Goal: Task Accomplishment & Management: Use online tool/utility

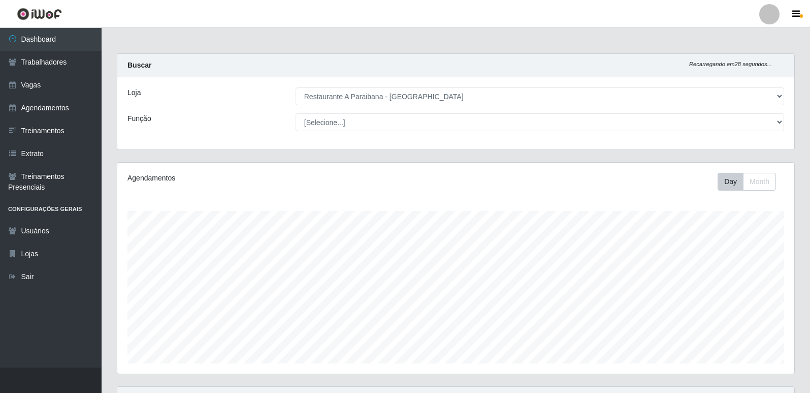
select select "342"
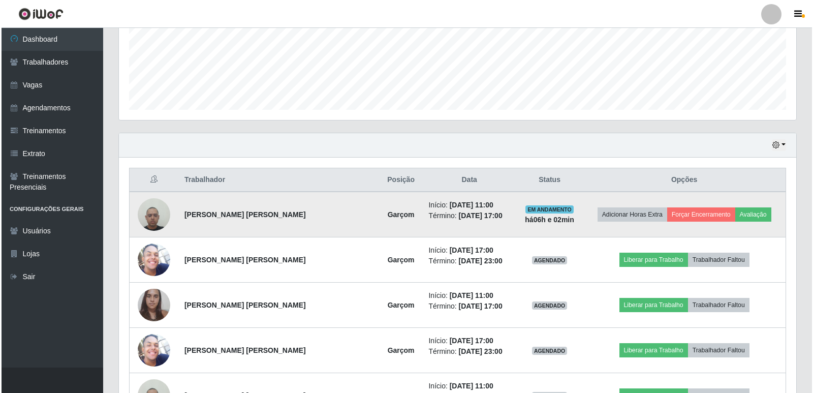
scroll to position [211, 677]
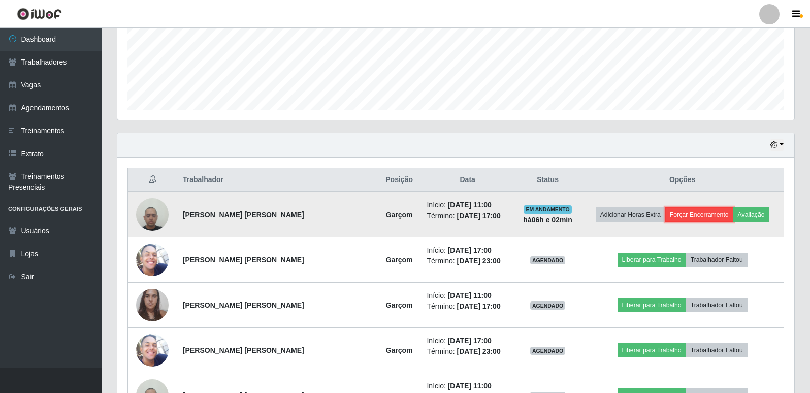
click at [687, 215] on button "Forçar Encerramento" at bounding box center [700, 214] width 68 height 14
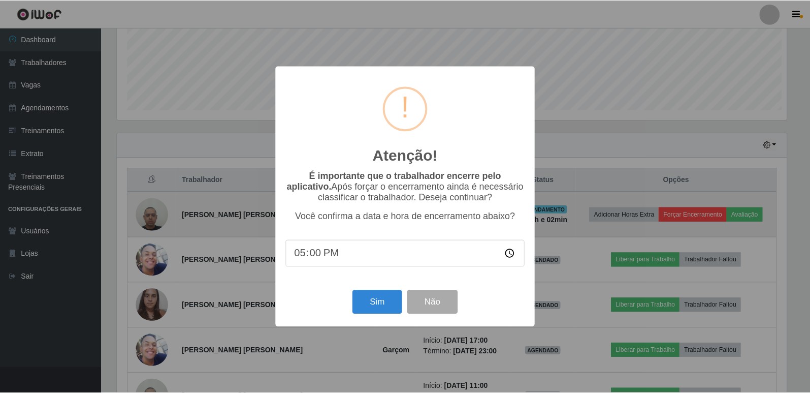
scroll to position [211, 672]
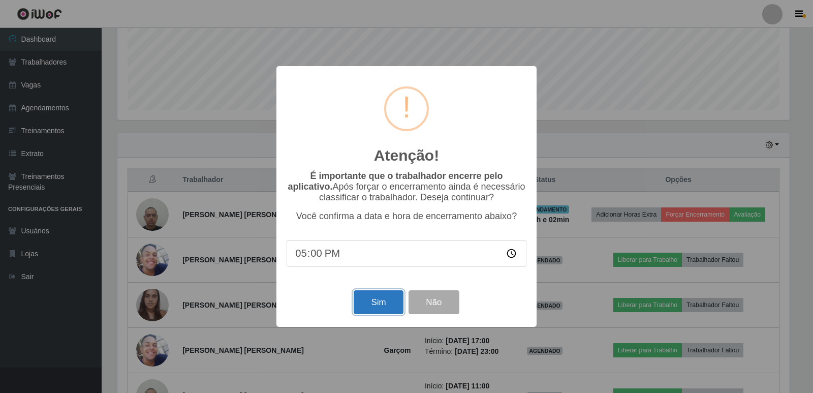
click at [370, 302] on button "Sim" at bounding box center [378, 302] width 49 height 24
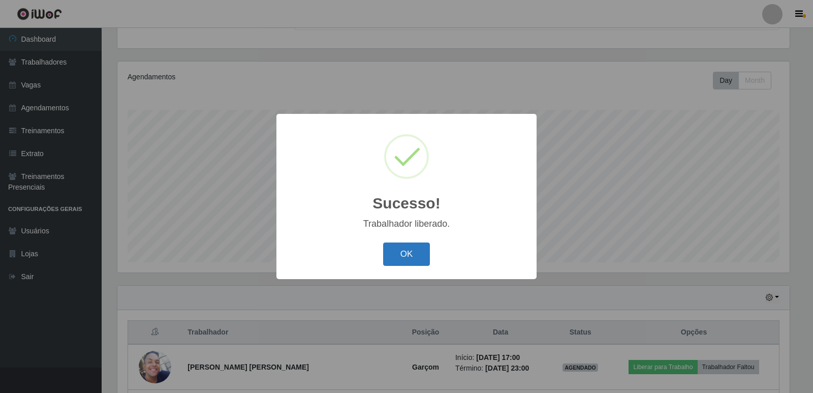
click at [410, 255] on button "OK" at bounding box center [406, 254] width 47 height 24
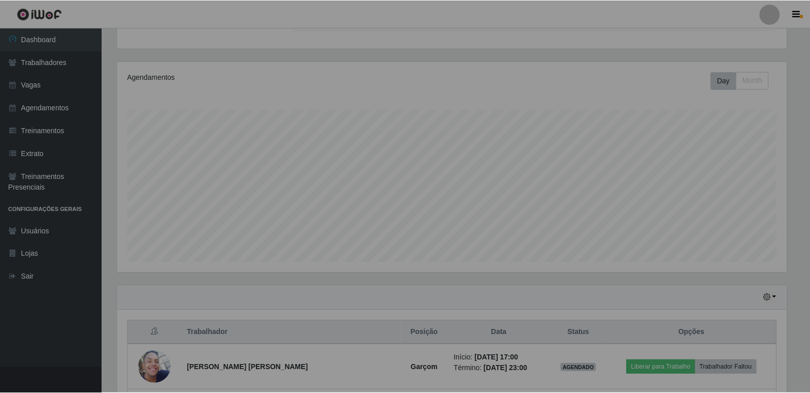
scroll to position [211, 677]
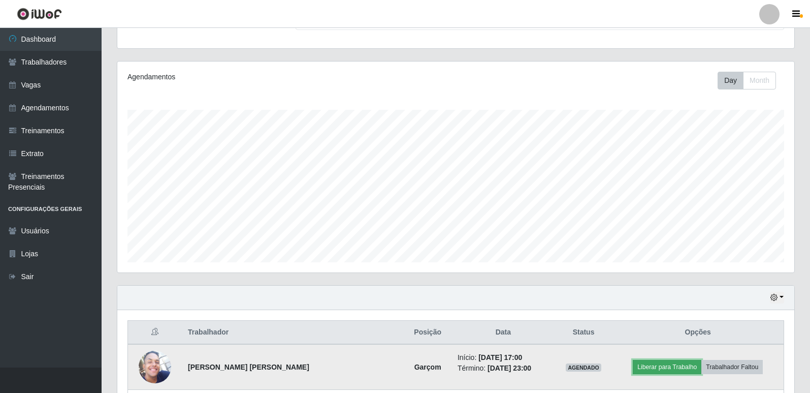
click at [638, 367] on button "Liberar para Trabalho" at bounding box center [667, 367] width 69 height 14
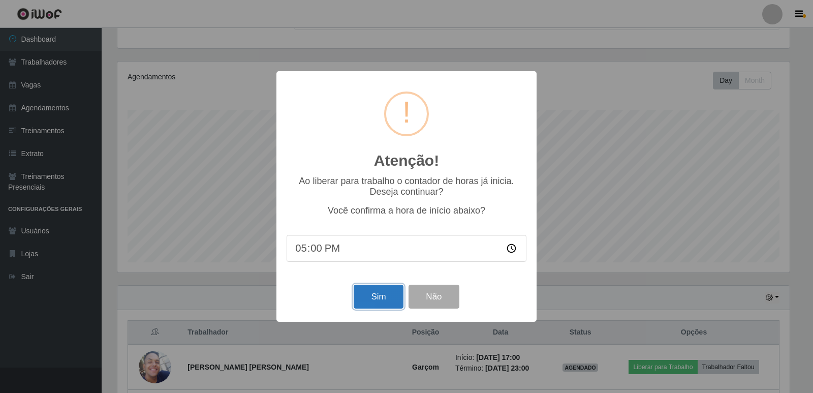
click at [374, 303] on button "Sim" at bounding box center [378, 297] width 49 height 24
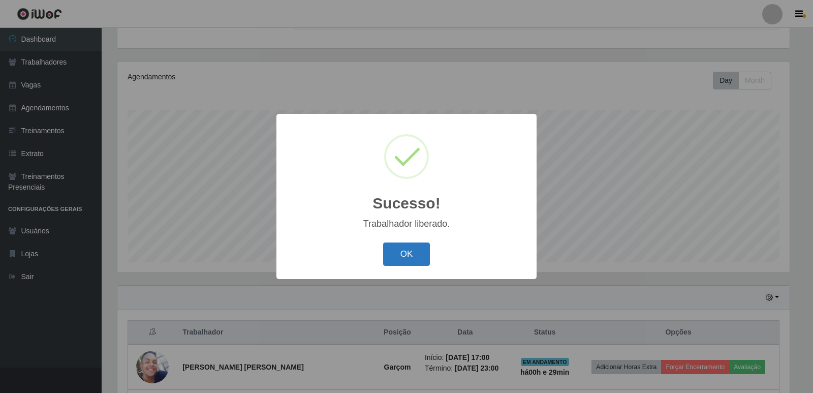
click at [413, 260] on button "OK" at bounding box center [406, 254] width 47 height 24
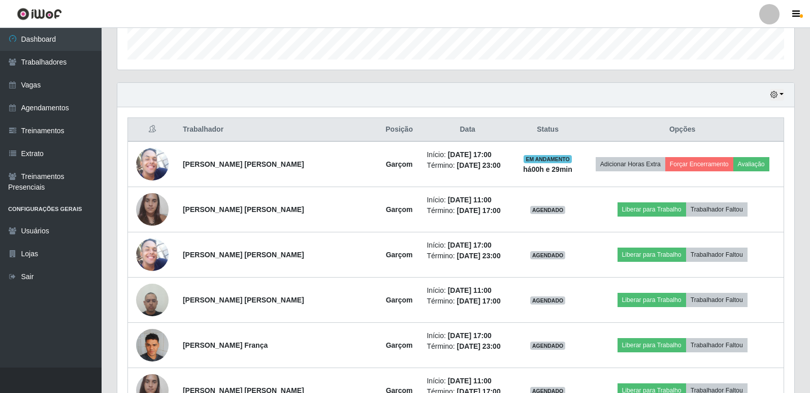
scroll to position [317, 0]
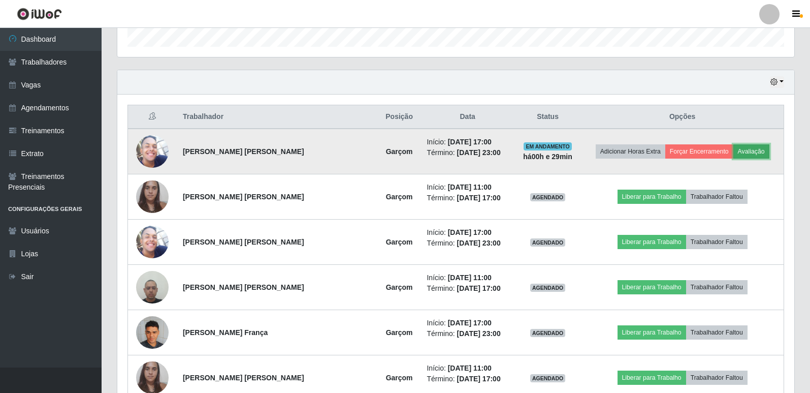
click at [745, 150] on button "Avaliação" at bounding box center [752, 151] width 36 height 14
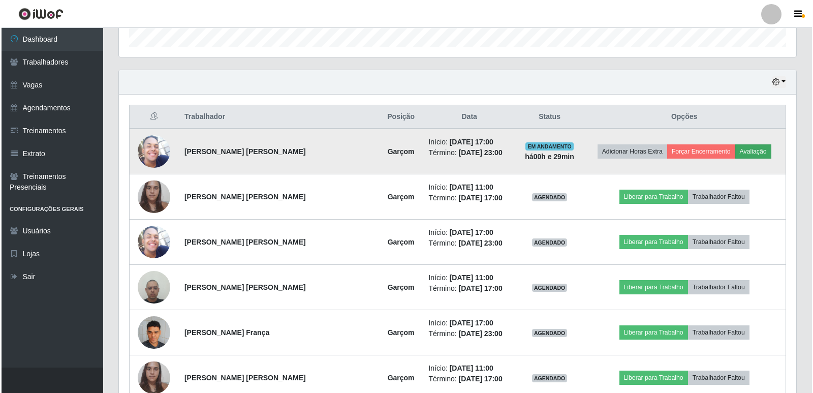
scroll to position [211, 672]
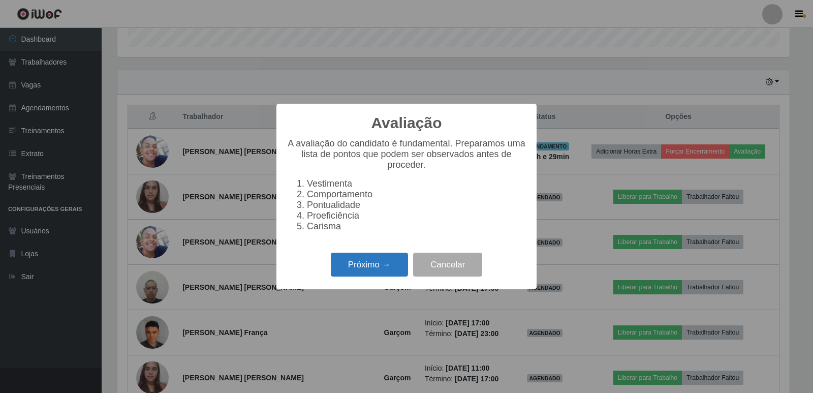
click at [385, 269] on button "Próximo →" at bounding box center [369, 265] width 77 height 24
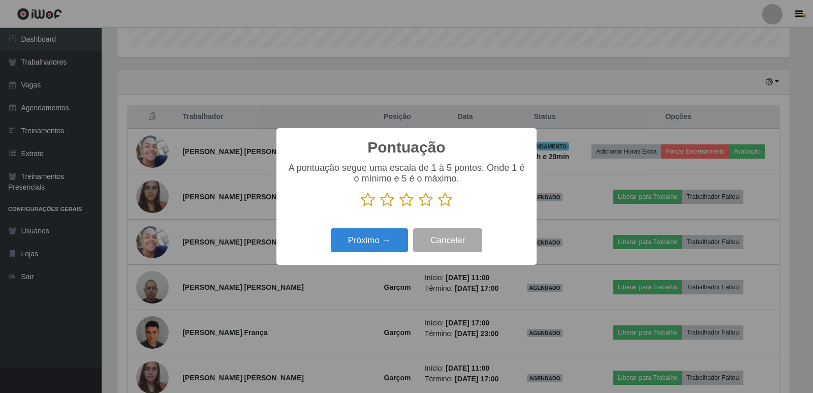
scroll to position [507855, 507393]
click at [447, 201] on icon at bounding box center [445, 199] width 14 height 15
click at [438, 207] on input "radio" at bounding box center [438, 207] width 0 height 0
click at [401, 242] on button "Próximo →" at bounding box center [369, 240] width 77 height 24
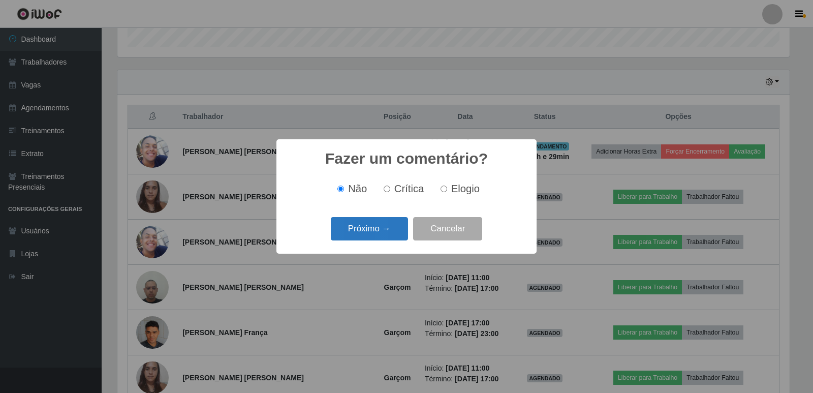
drag, startPoint x: 392, startPoint y: 225, endPoint x: 395, endPoint y: 231, distance: 6.6
click at [395, 231] on button "Próximo →" at bounding box center [369, 229] width 77 height 24
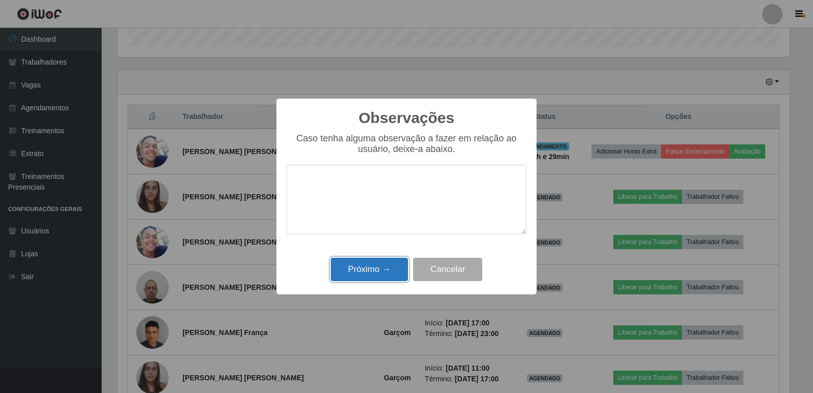
click at [380, 269] on button "Próximo →" at bounding box center [369, 270] width 77 height 24
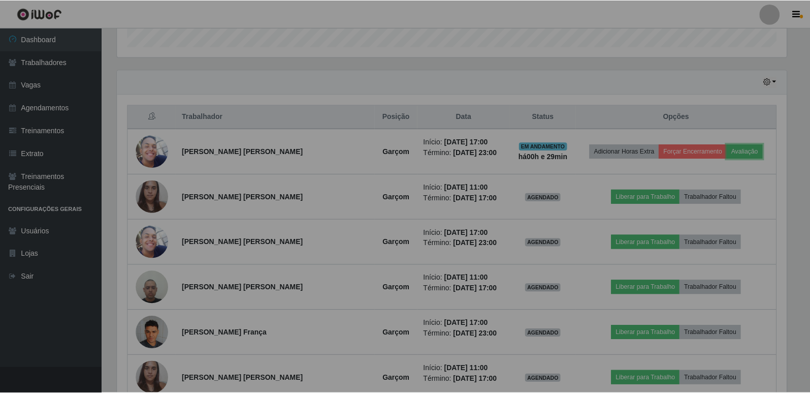
scroll to position [211, 677]
